Goal: Communication & Community: Share content

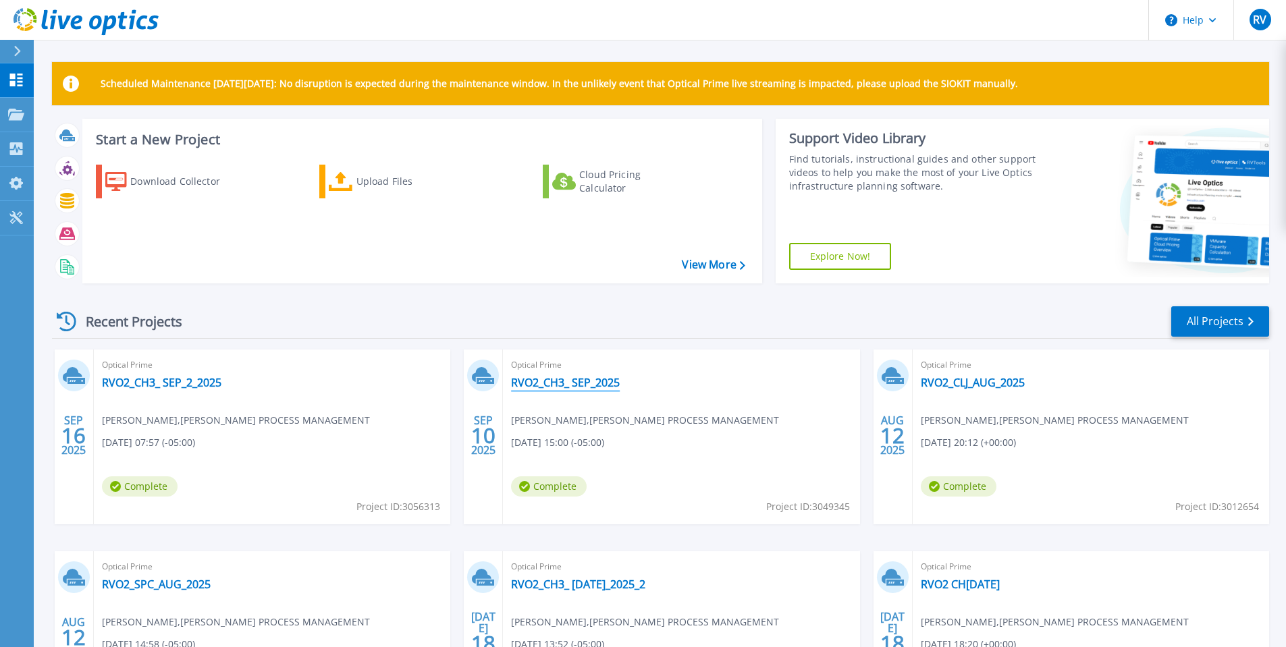
click at [558, 384] on link "RVO2_CH3_ SEP_2025" at bounding box center [565, 382] width 109 height 13
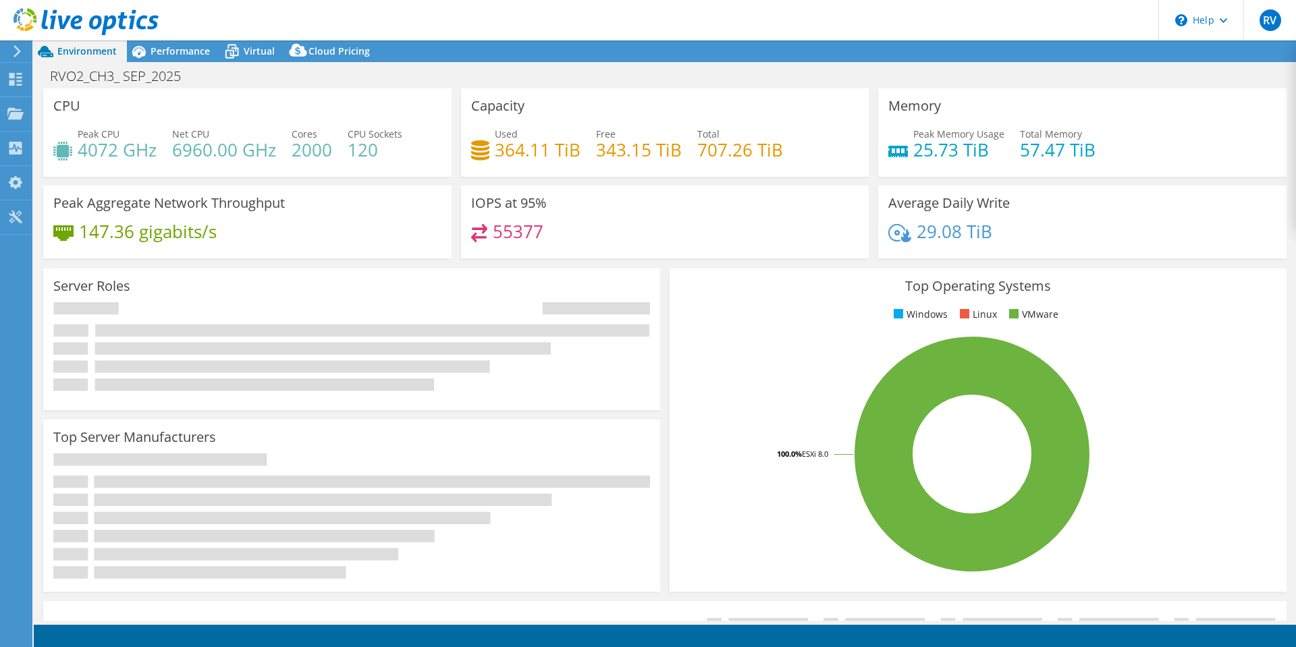
select select "USD"
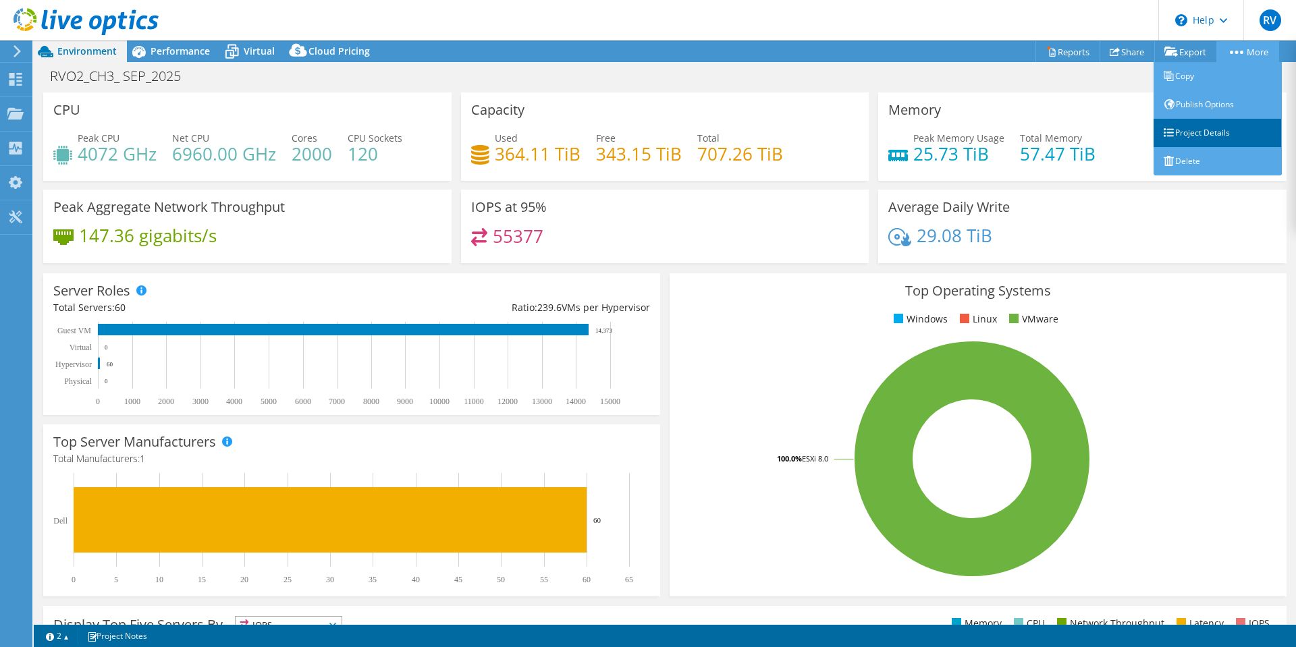
click at [1199, 133] on link "Project Details" at bounding box center [1217, 133] width 128 height 28
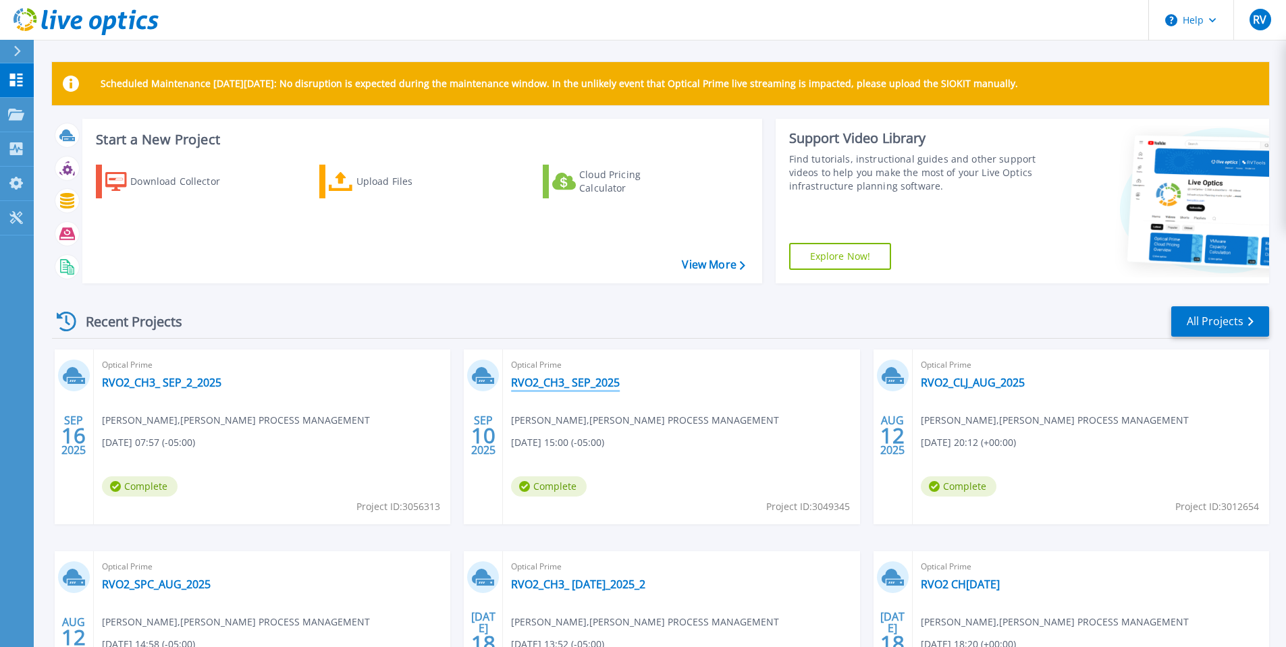
click at [558, 385] on link "RVO2_CH3_ SEP_2025" at bounding box center [565, 382] width 109 height 13
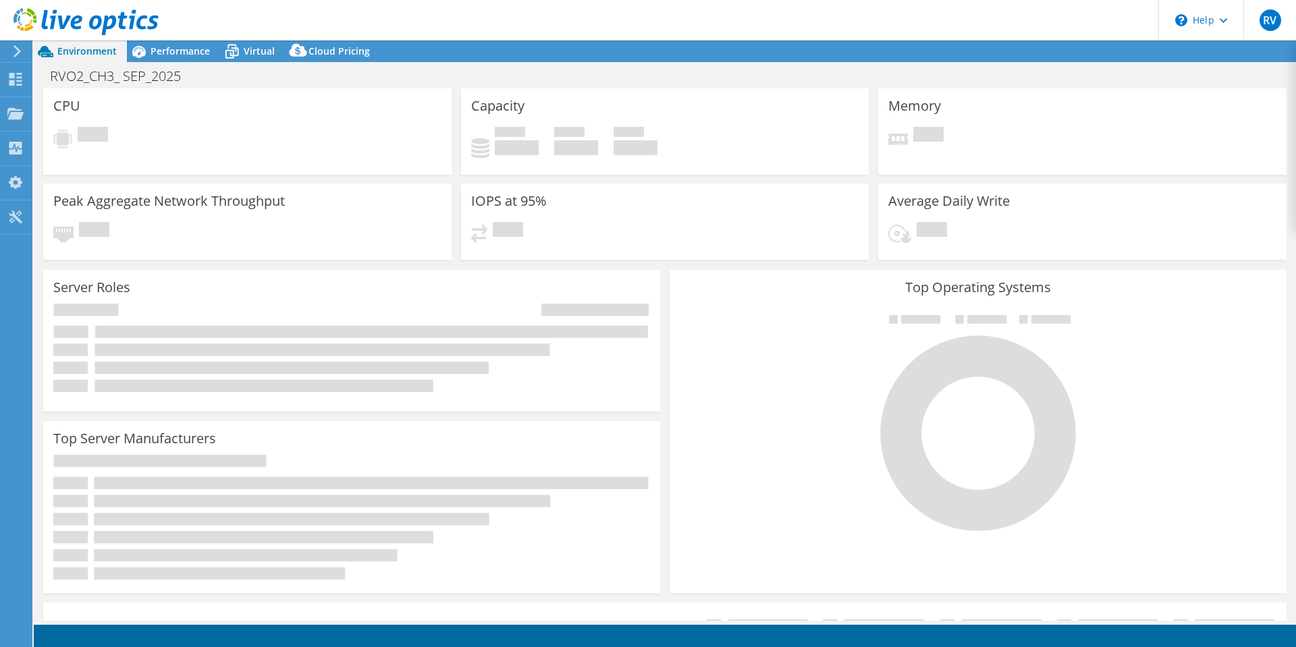
select select "USD"
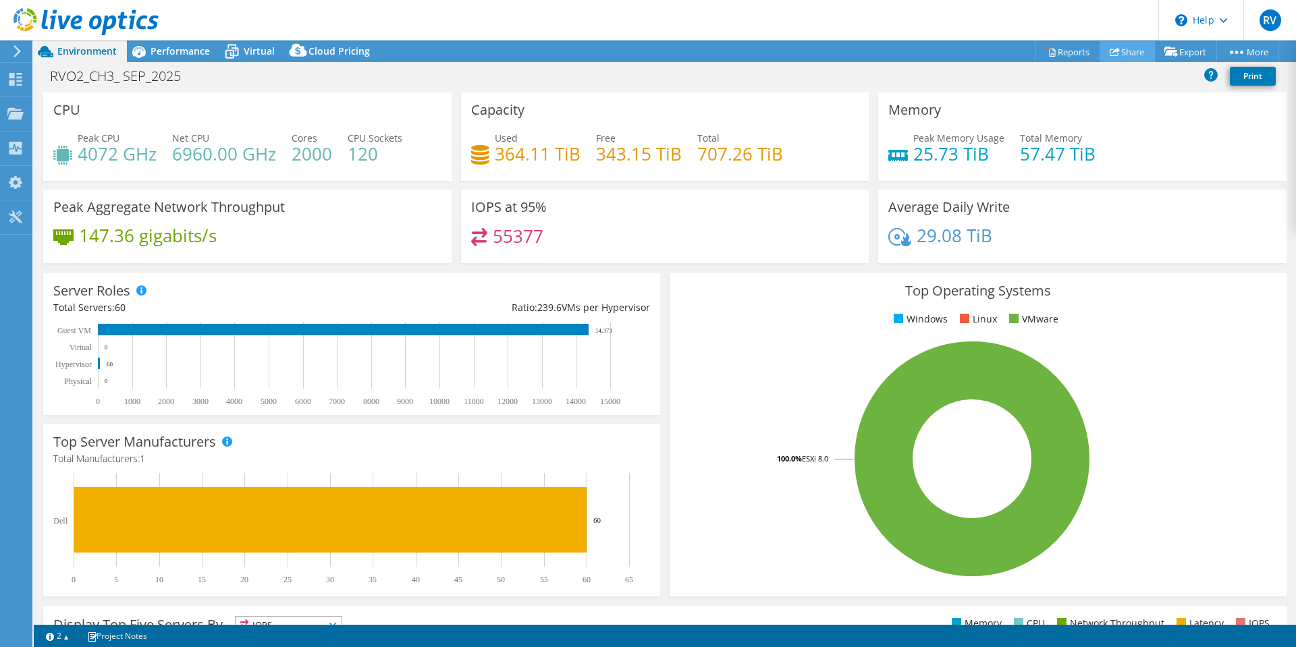
click at [1114, 53] on link "Share" at bounding box center [1126, 51] width 55 height 21
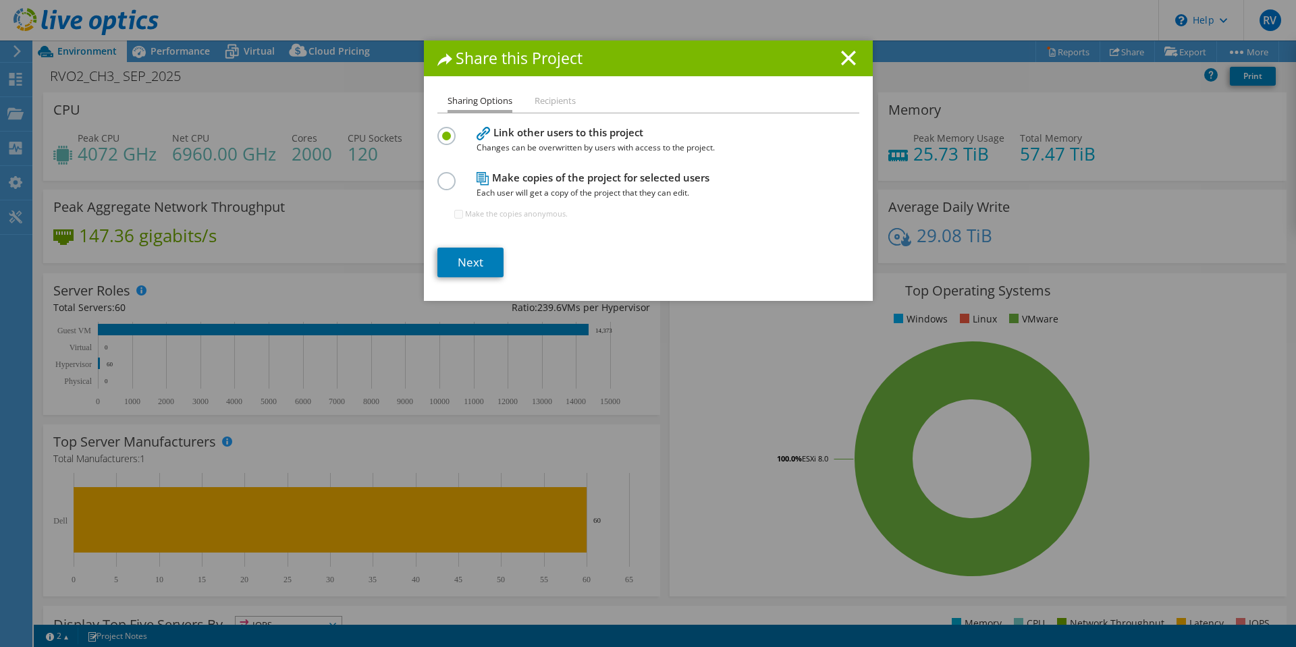
click at [441, 130] on label at bounding box center [449, 128] width 24 height 3
click at [0, 0] on input "radio" at bounding box center [0, 0] width 0 height 0
click at [472, 268] on link "Next" at bounding box center [470, 263] width 66 height 30
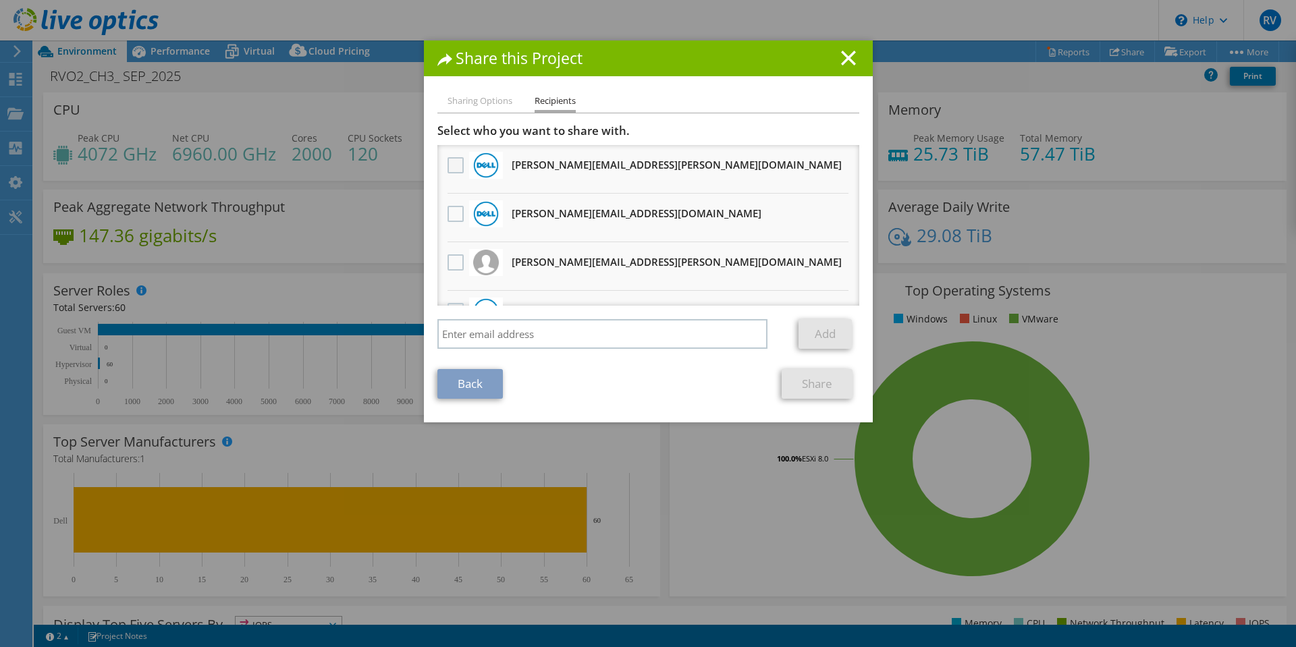
click at [449, 168] on label at bounding box center [457, 165] width 20 height 16
click at [0, 0] on input "checkbox" at bounding box center [0, 0] width 0 height 0
click at [454, 218] on label at bounding box center [457, 214] width 20 height 16
click at [0, 0] on input "checkbox" at bounding box center [0, 0] width 0 height 0
click at [451, 267] on label at bounding box center [457, 262] width 20 height 16
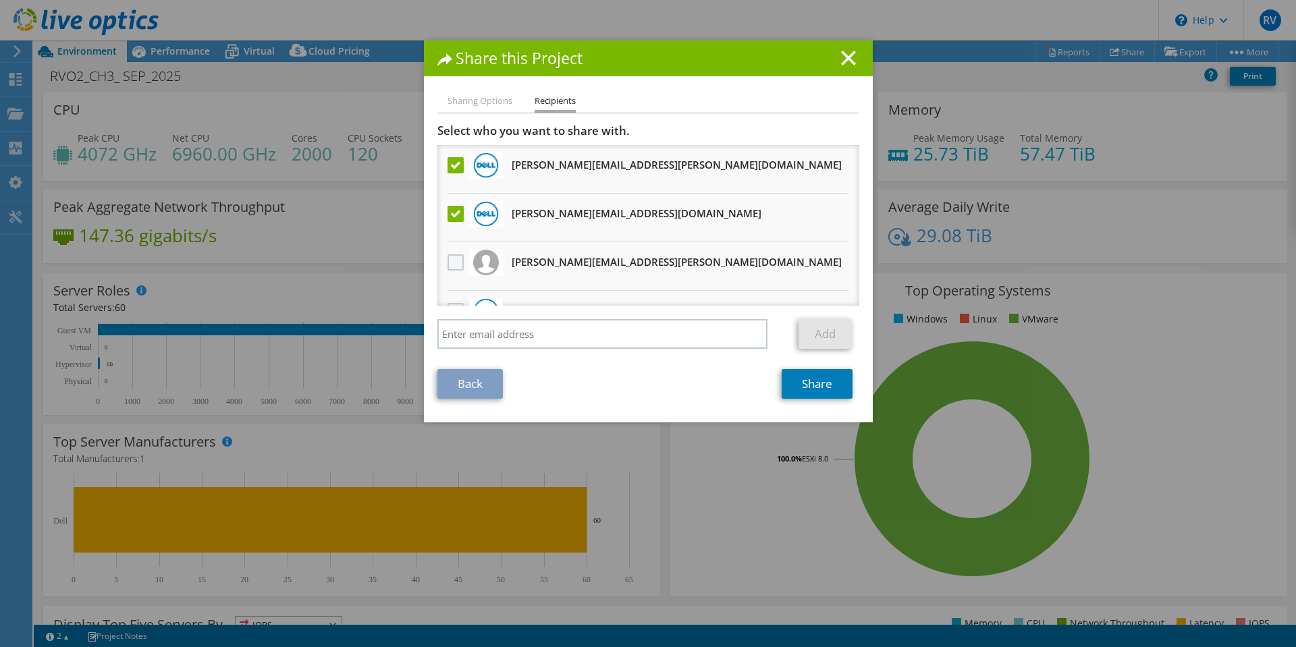
click at [0, 0] on input "checkbox" at bounding box center [0, 0] width 0 height 0
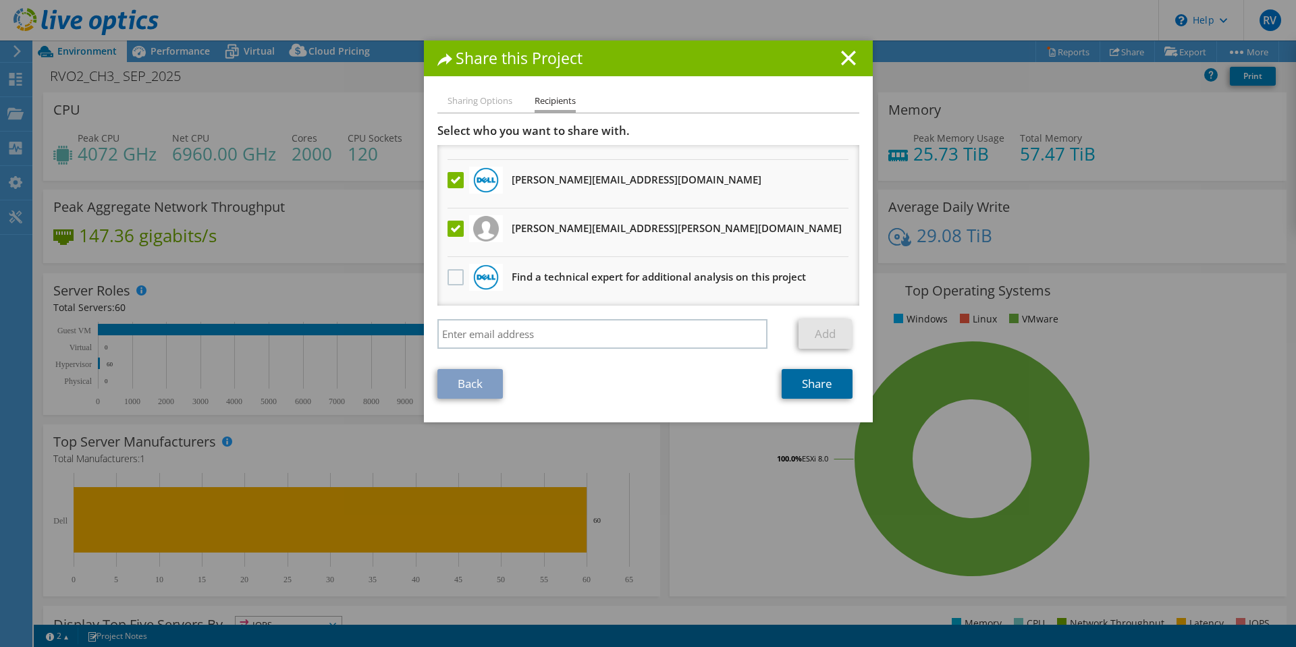
click at [816, 383] on link "Share" at bounding box center [817, 384] width 71 height 30
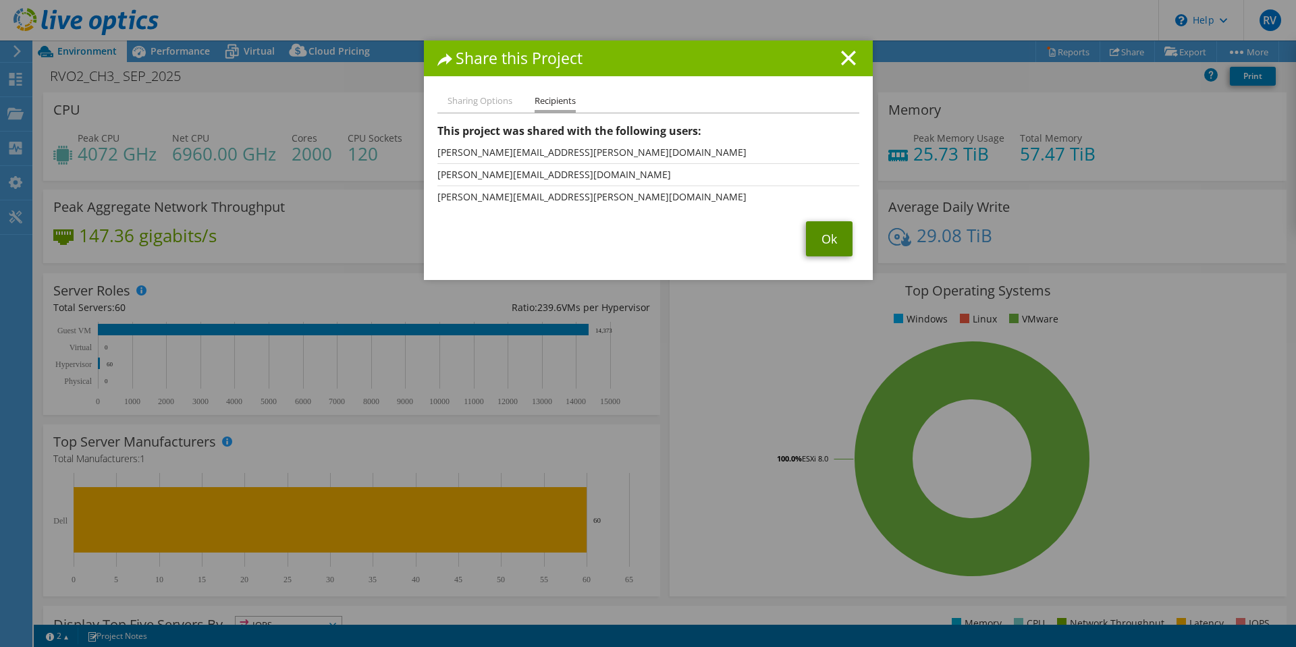
click at [830, 238] on link "Ok" at bounding box center [829, 238] width 47 height 35
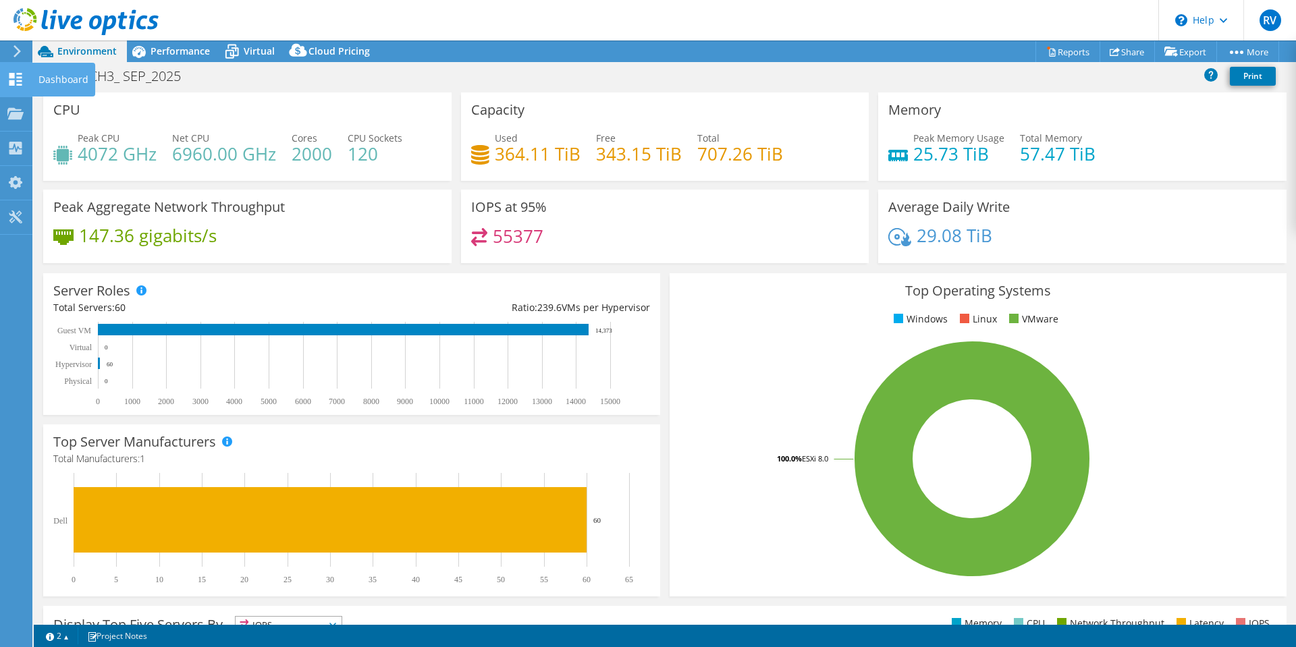
click at [14, 80] on use at bounding box center [15, 79] width 13 height 13
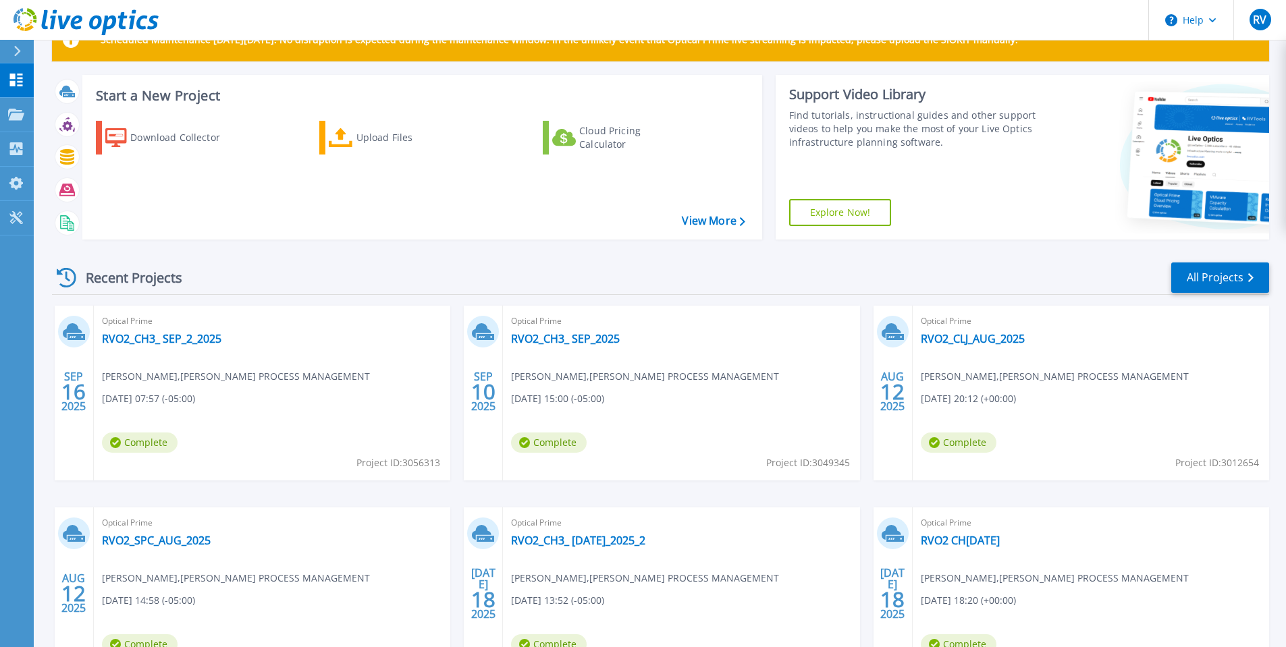
scroll to position [67, 0]
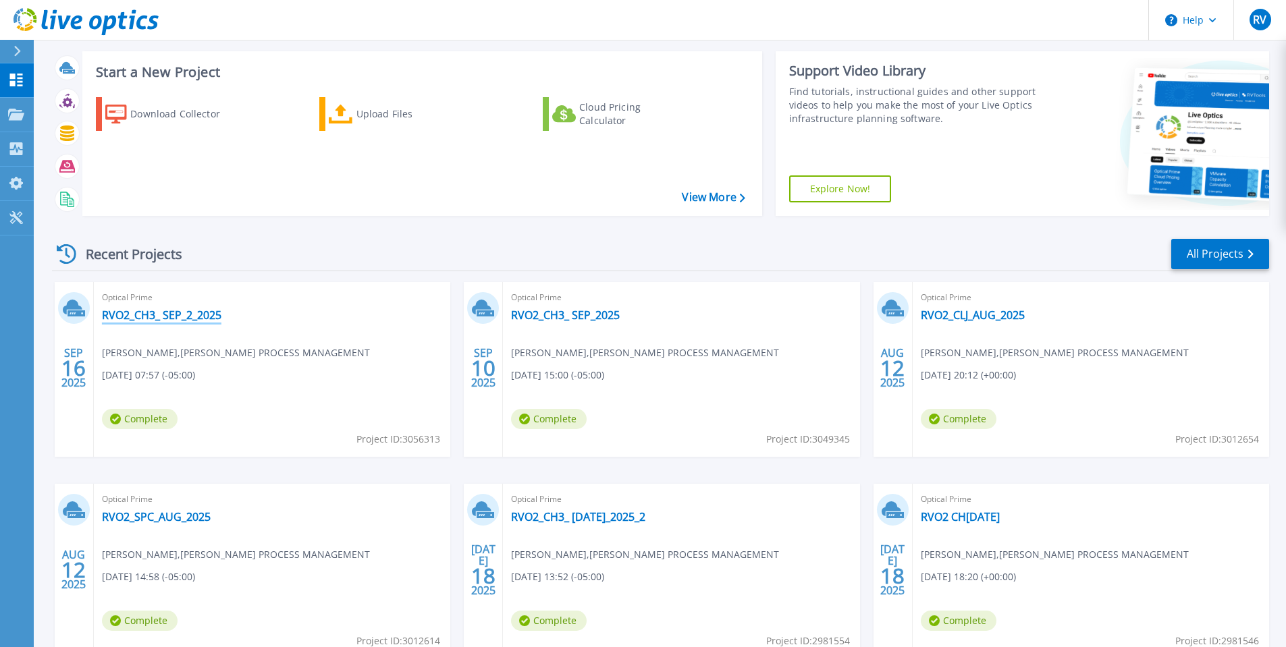
click at [200, 318] on link "RVO2_CH3_ SEP_2_2025" at bounding box center [161, 314] width 119 height 13
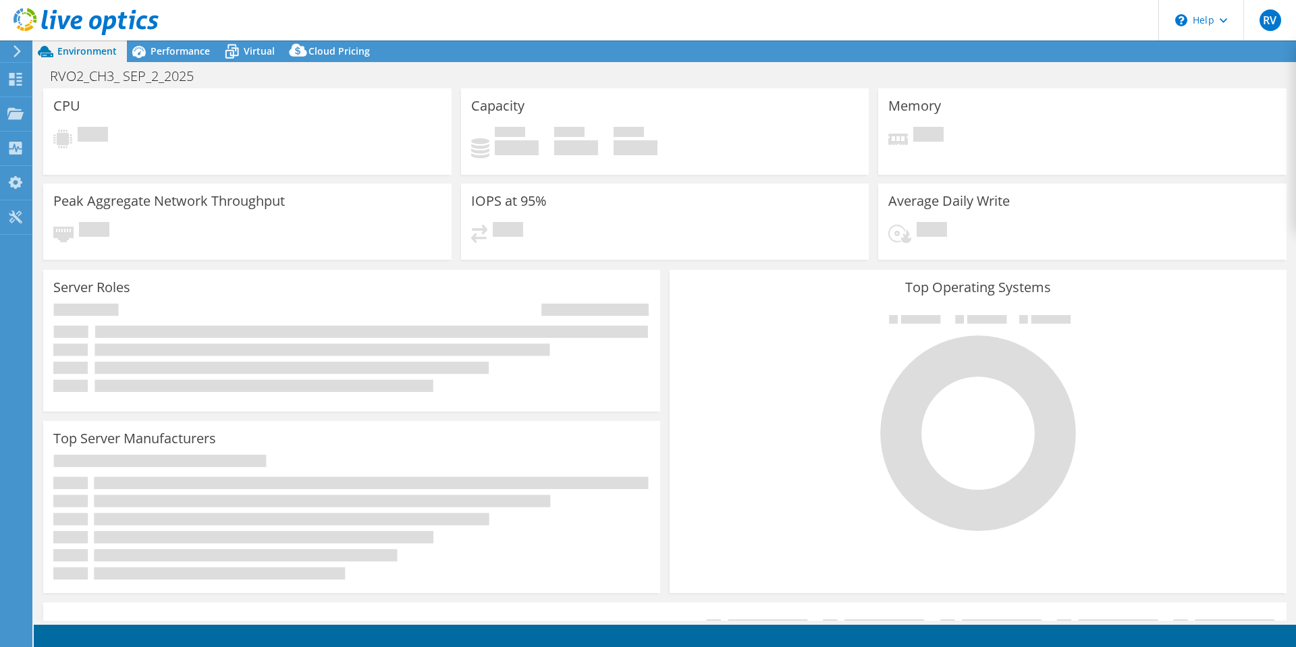
select select "USD"
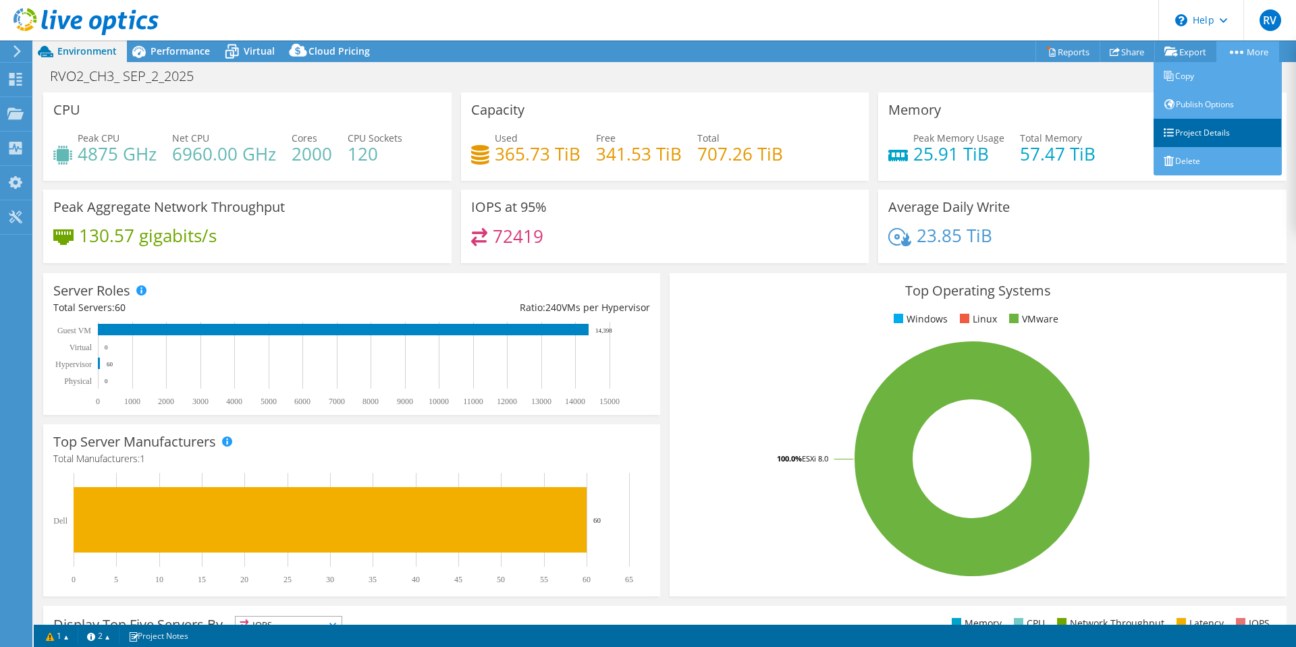
click at [1182, 132] on link "Project Details" at bounding box center [1217, 133] width 128 height 28
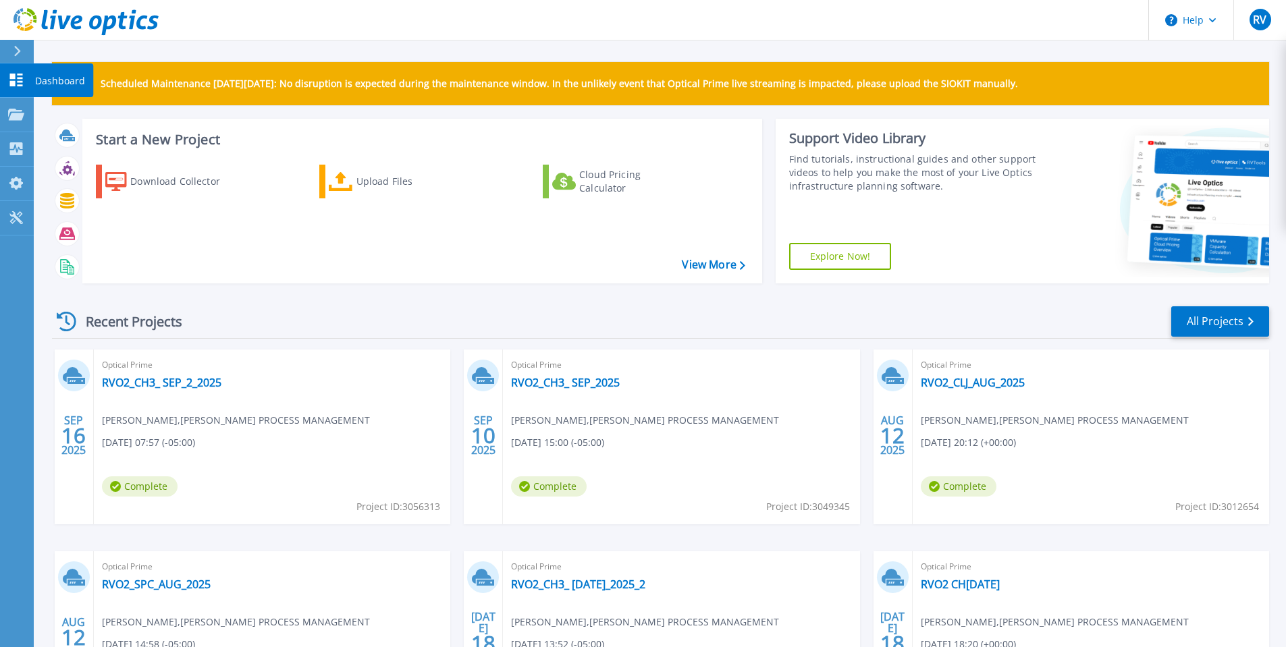
click at [18, 80] on icon at bounding box center [16, 80] width 16 height 13
click at [177, 387] on link "RVO2_CH3_ SEP_2_2025" at bounding box center [161, 382] width 119 height 13
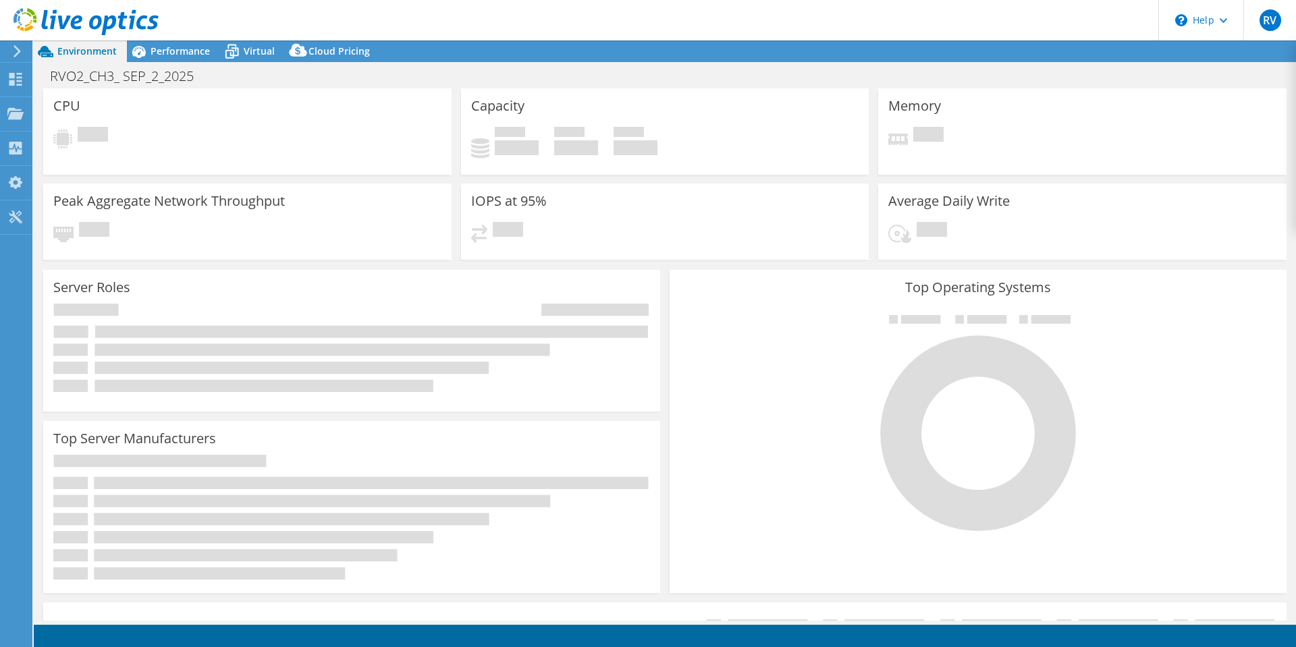
select select "USD"
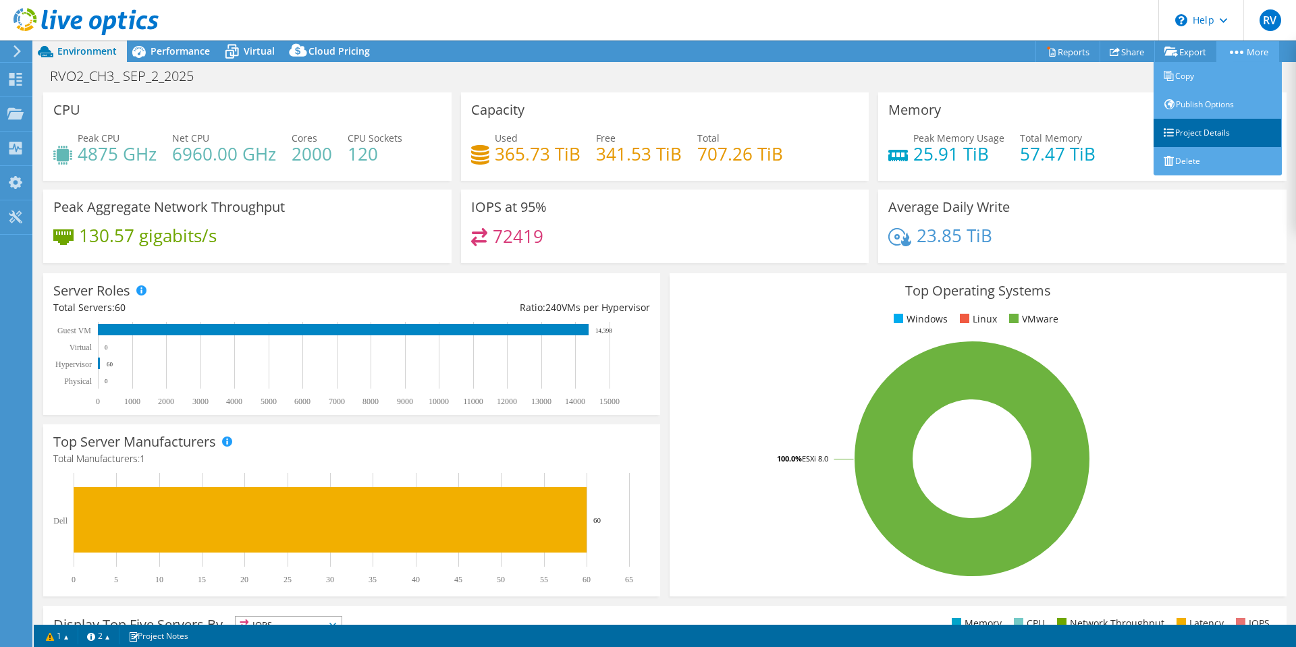
click at [1184, 133] on link "Project Details" at bounding box center [1217, 133] width 128 height 28
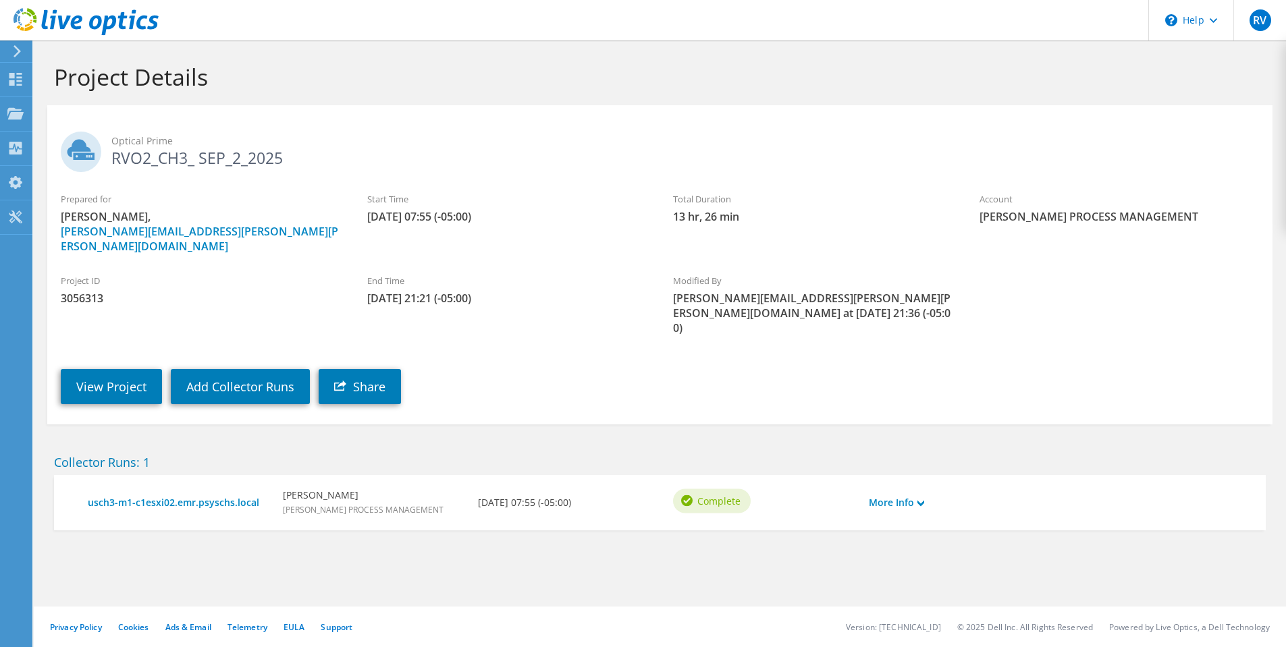
click at [930, 489] on div "More Info" at bounding box center [911, 503] width 98 height 28
click at [915, 495] on link "More Info" at bounding box center [896, 502] width 55 height 15
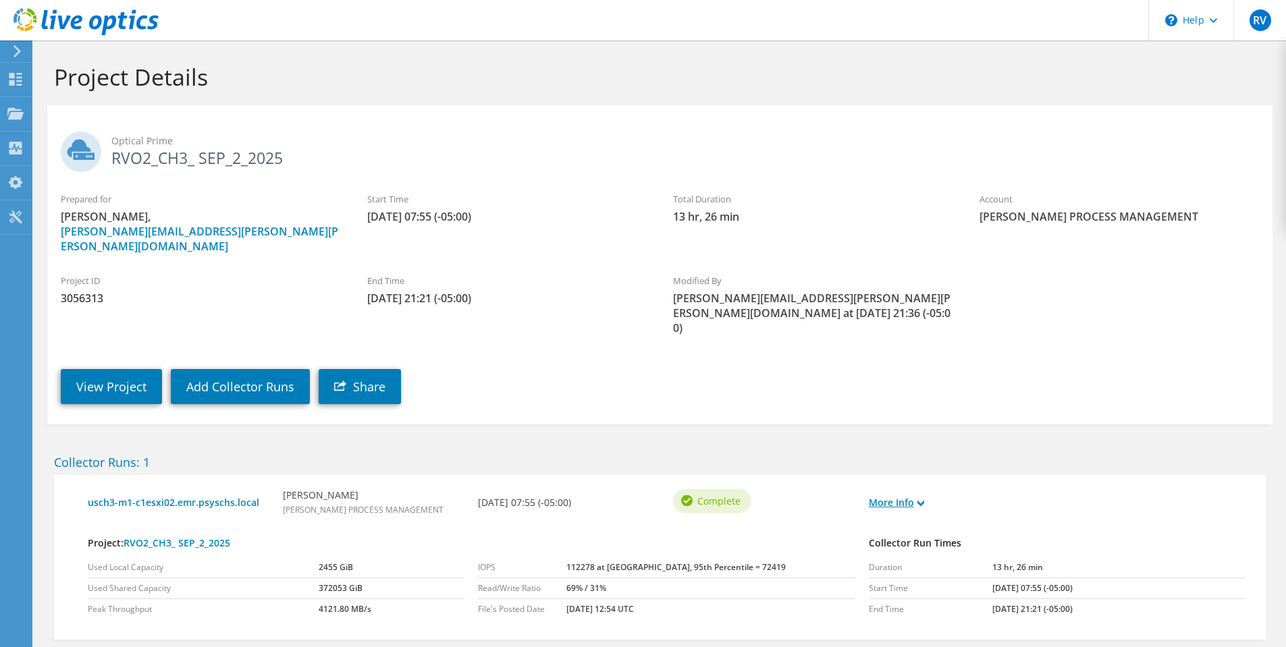
scroll to position [44, 0]
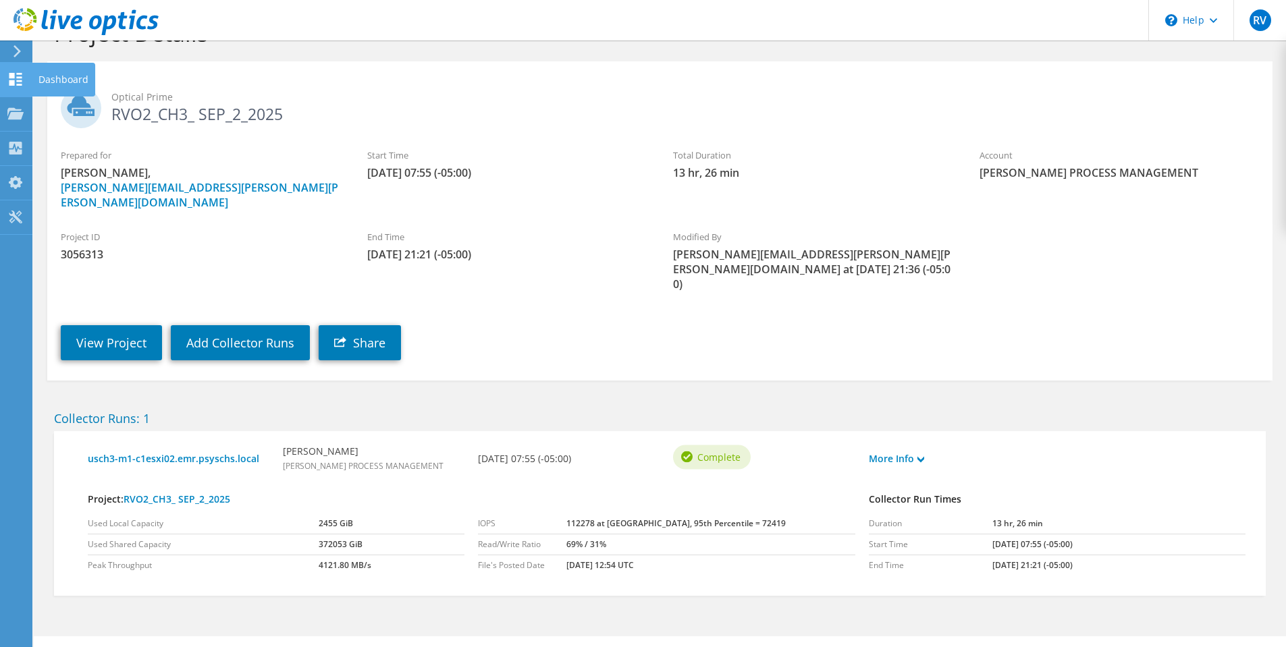
click at [16, 83] on icon at bounding box center [15, 79] width 16 height 13
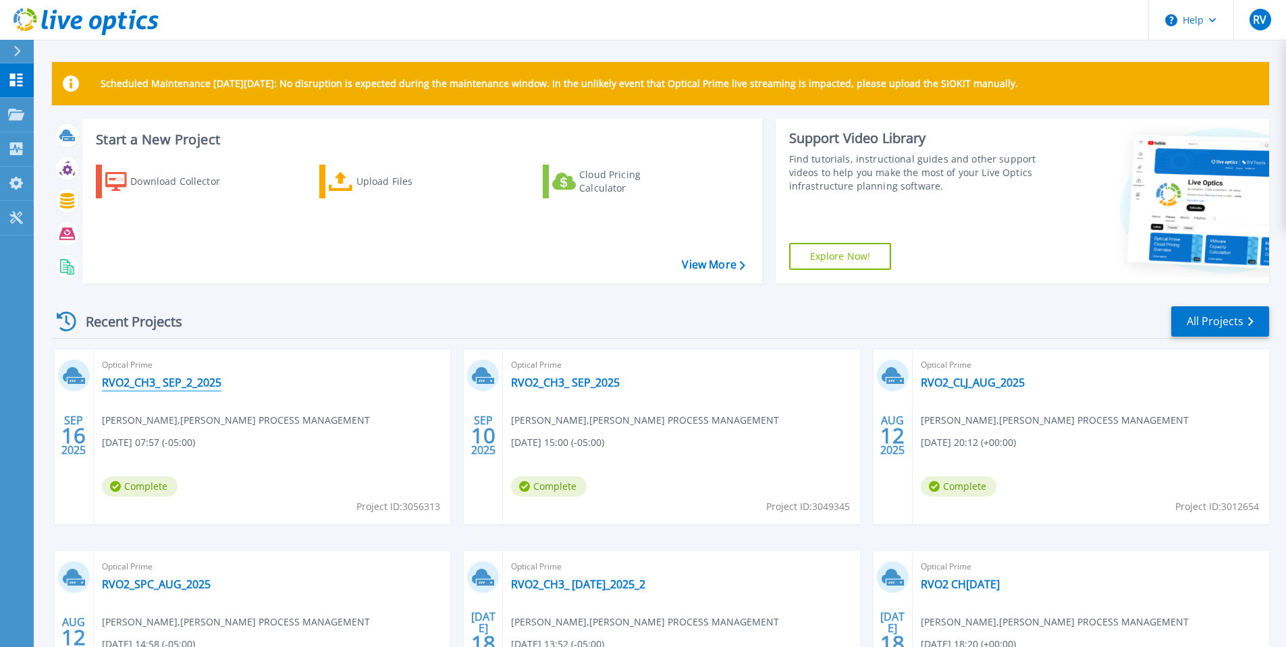
click at [180, 377] on link "RVO2_CH3_ SEP_2_2025" at bounding box center [161, 382] width 119 height 13
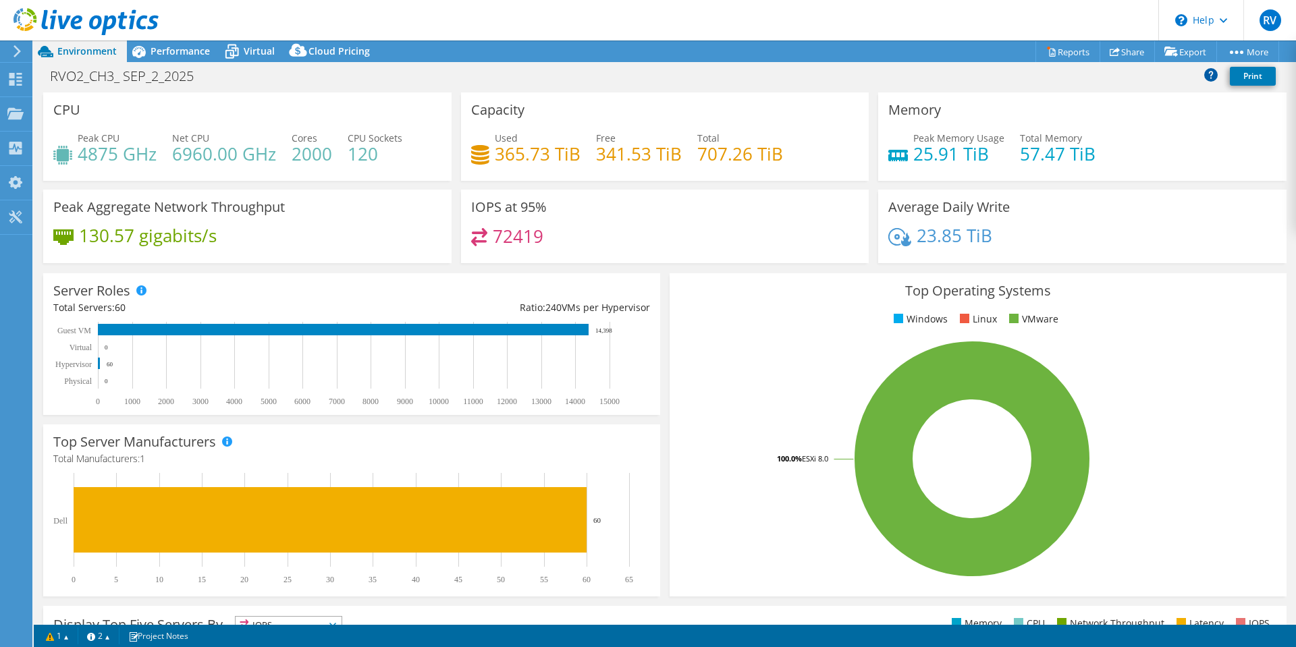
select select "USD"
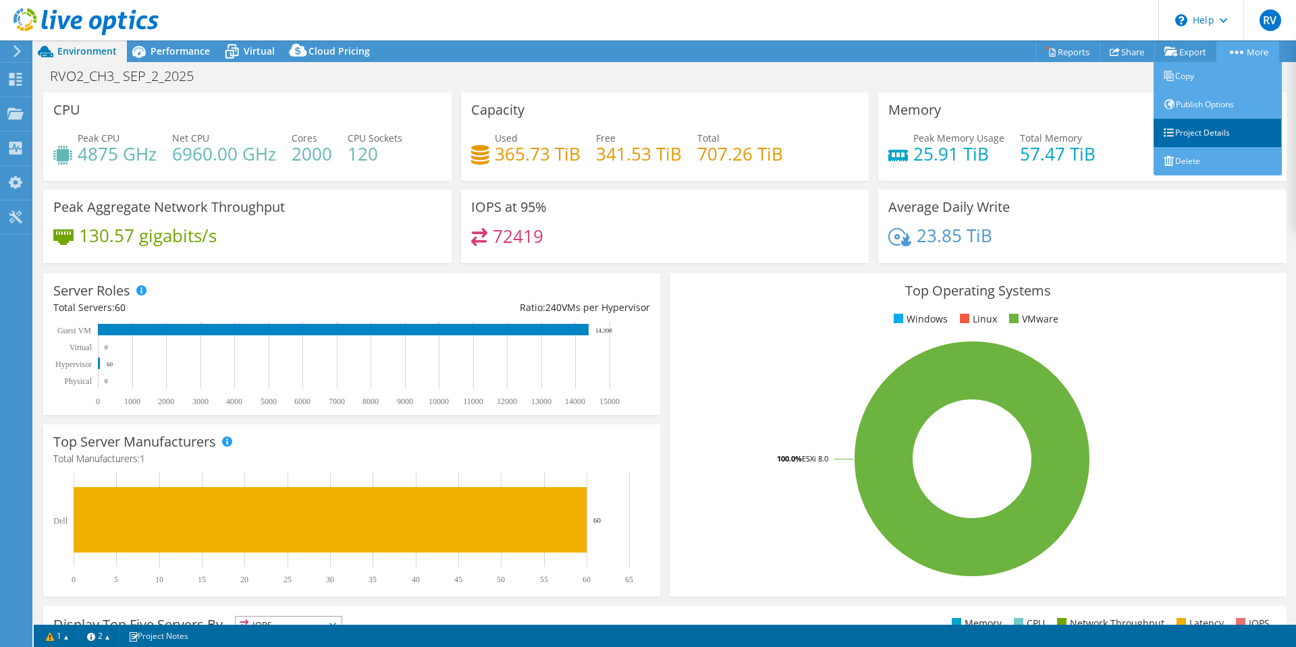
click at [1203, 131] on link "Project Details" at bounding box center [1217, 133] width 128 height 28
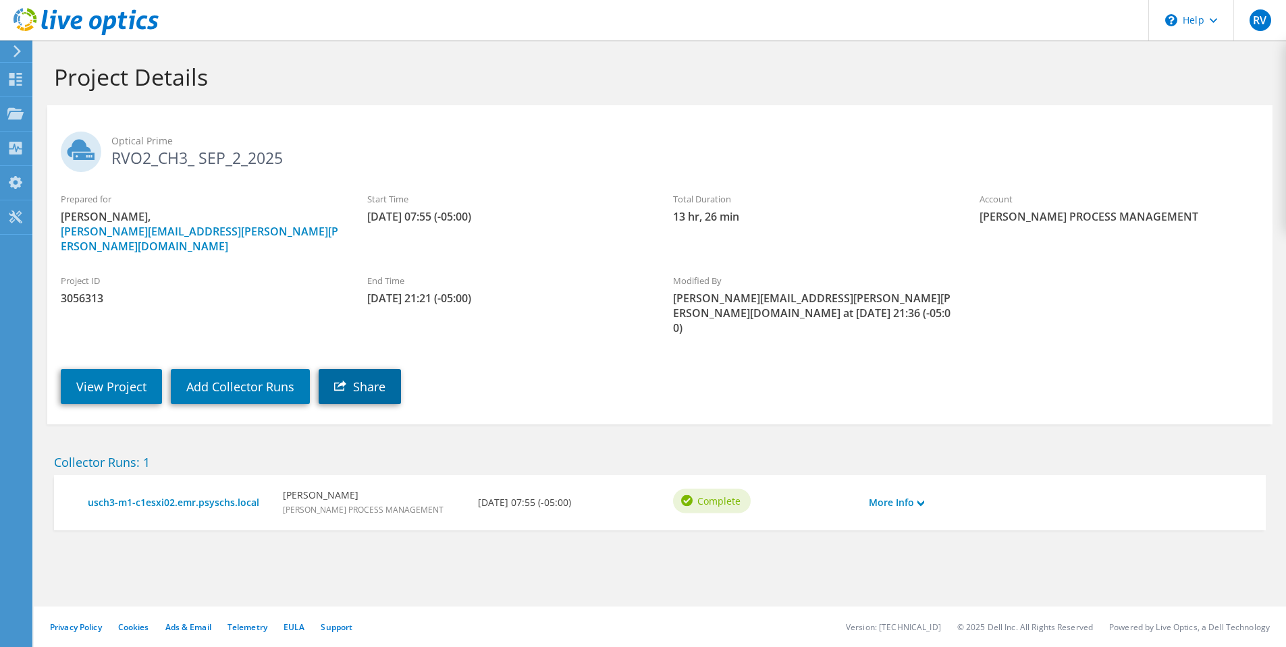
click at [360, 369] on link "Share" at bounding box center [360, 386] width 82 height 35
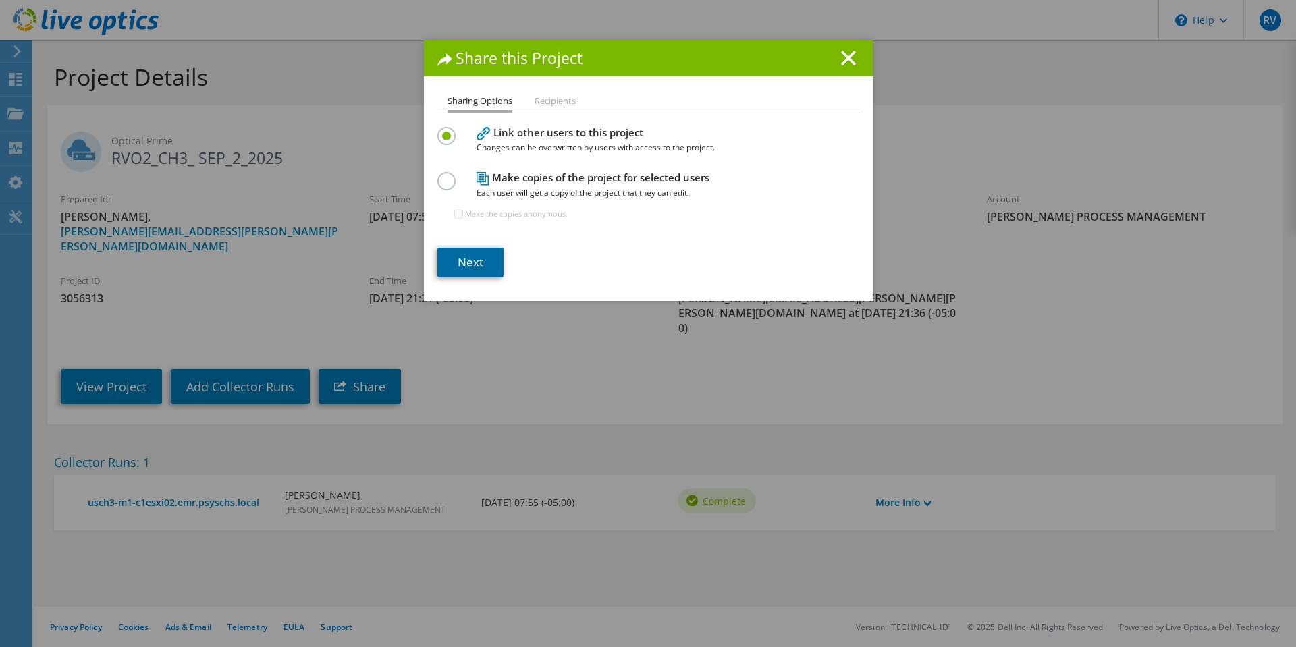
click at [467, 271] on link "Next" at bounding box center [470, 263] width 66 height 30
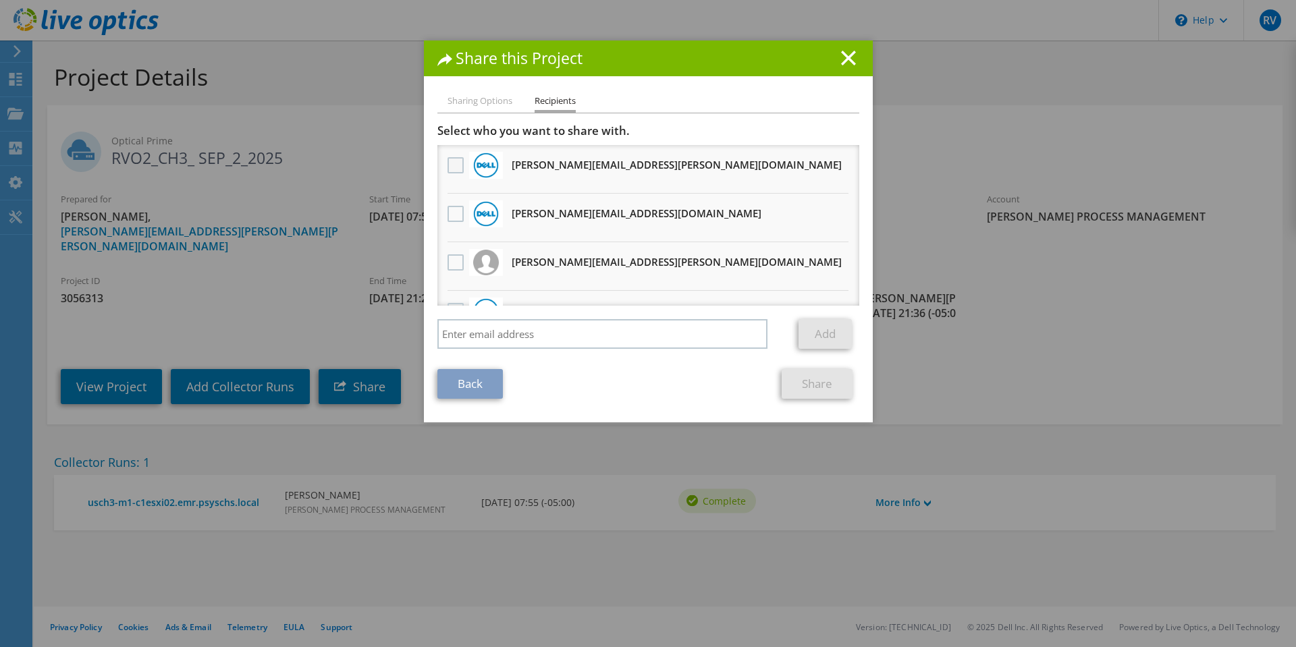
click at [451, 170] on label at bounding box center [457, 165] width 20 height 16
click at [0, 0] on input "checkbox" at bounding box center [0, 0] width 0 height 0
click at [451, 217] on label at bounding box center [457, 214] width 20 height 16
click at [0, 0] on input "checkbox" at bounding box center [0, 0] width 0 height 0
click at [796, 379] on link "Share" at bounding box center [817, 384] width 71 height 30
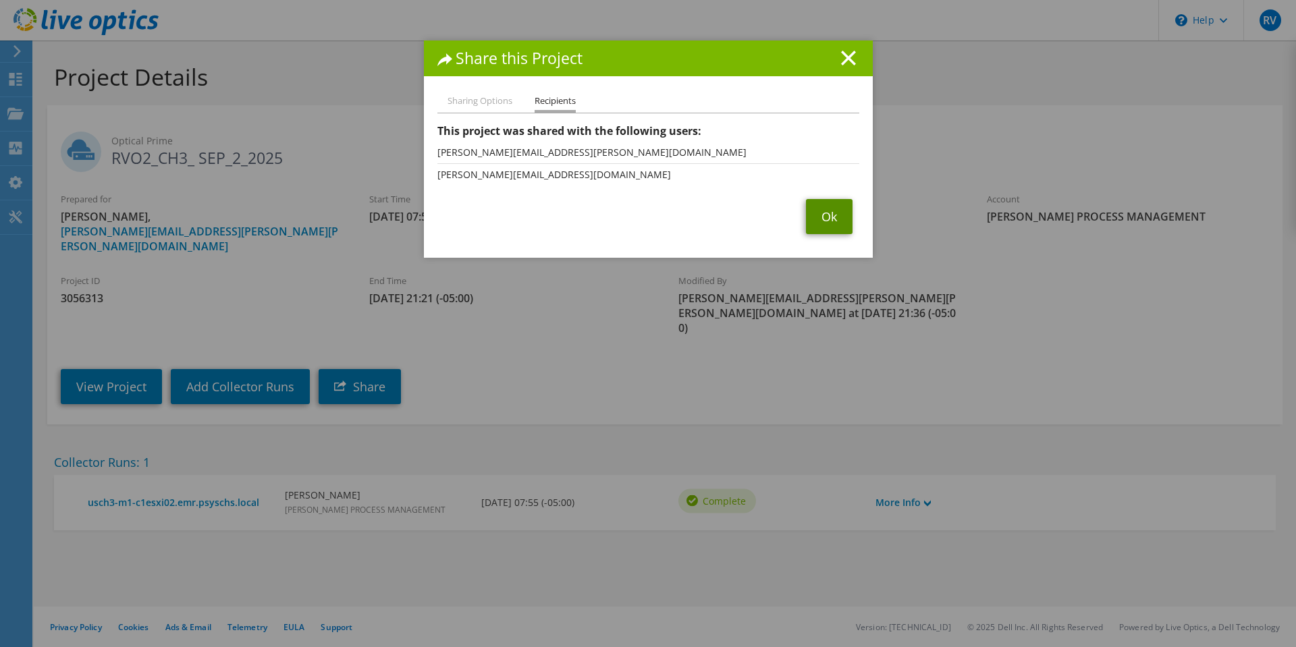
click at [821, 221] on link "Ok" at bounding box center [829, 216] width 47 height 35
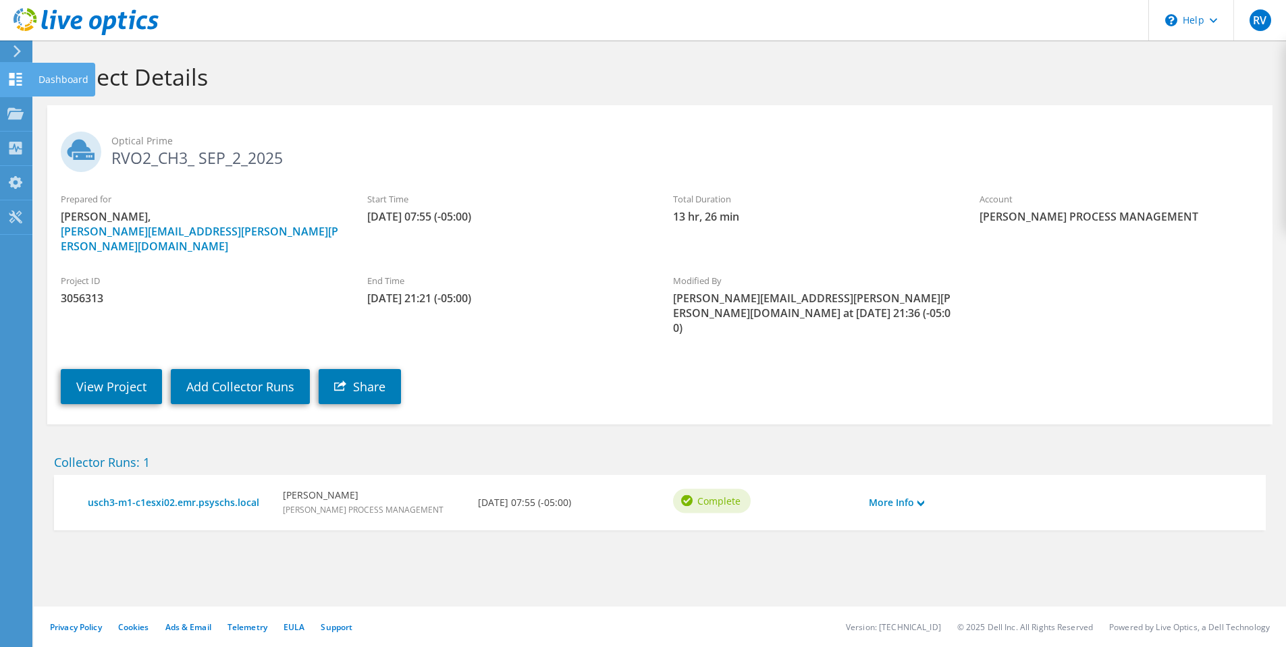
click at [13, 82] on use at bounding box center [15, 79] width 13 height 13
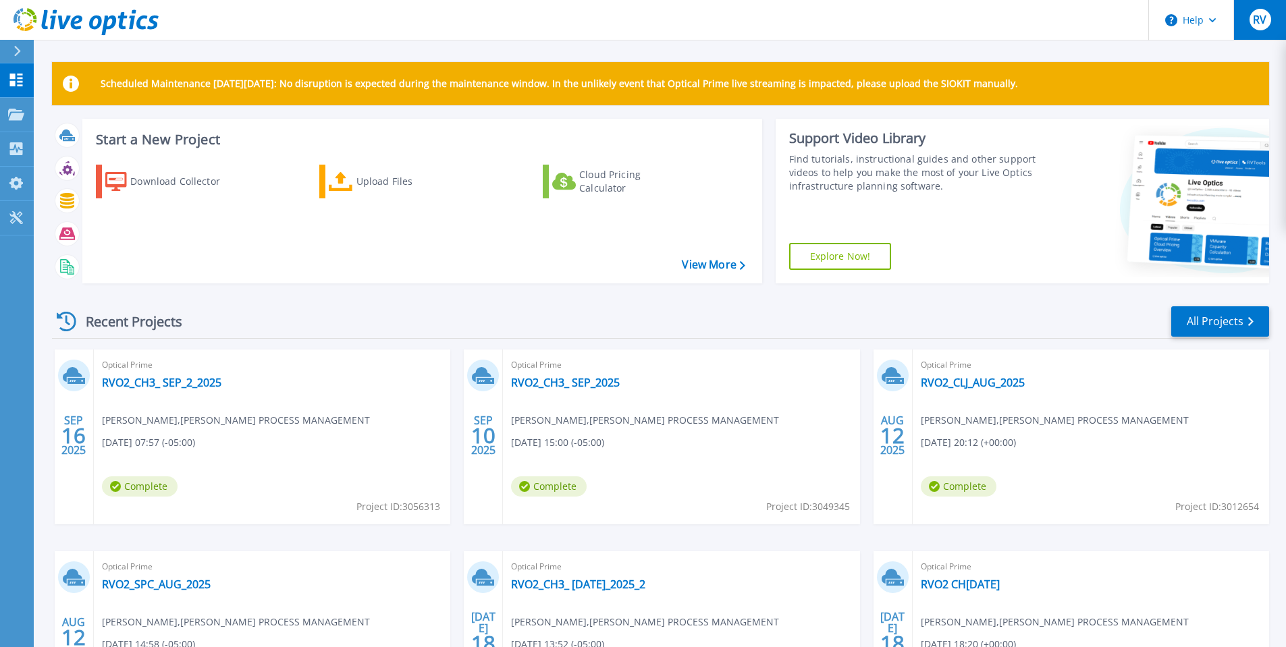
click at [1263, 25] on span "RV" at bounding box center [1259, 19] width 13 height 11
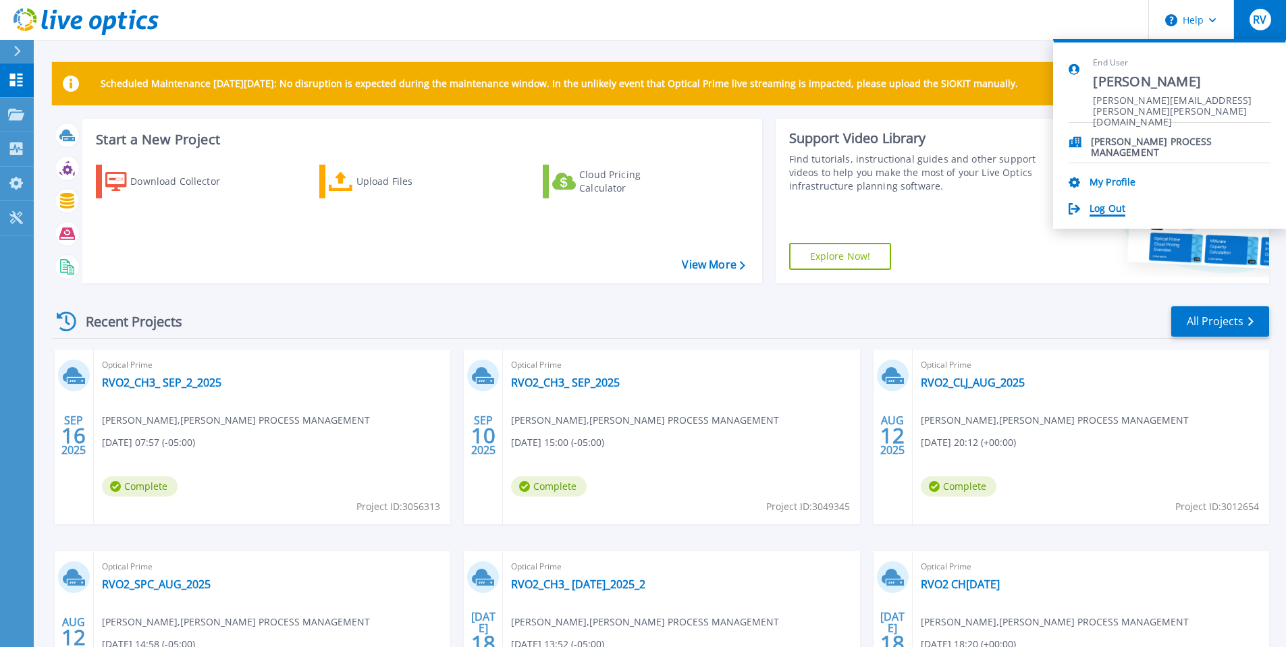
click at [1112, 204] on link "Log Out" at bounding box center [1107, 209] width 36 height 13
